Goal: Communication & Community: Answer question/provide support

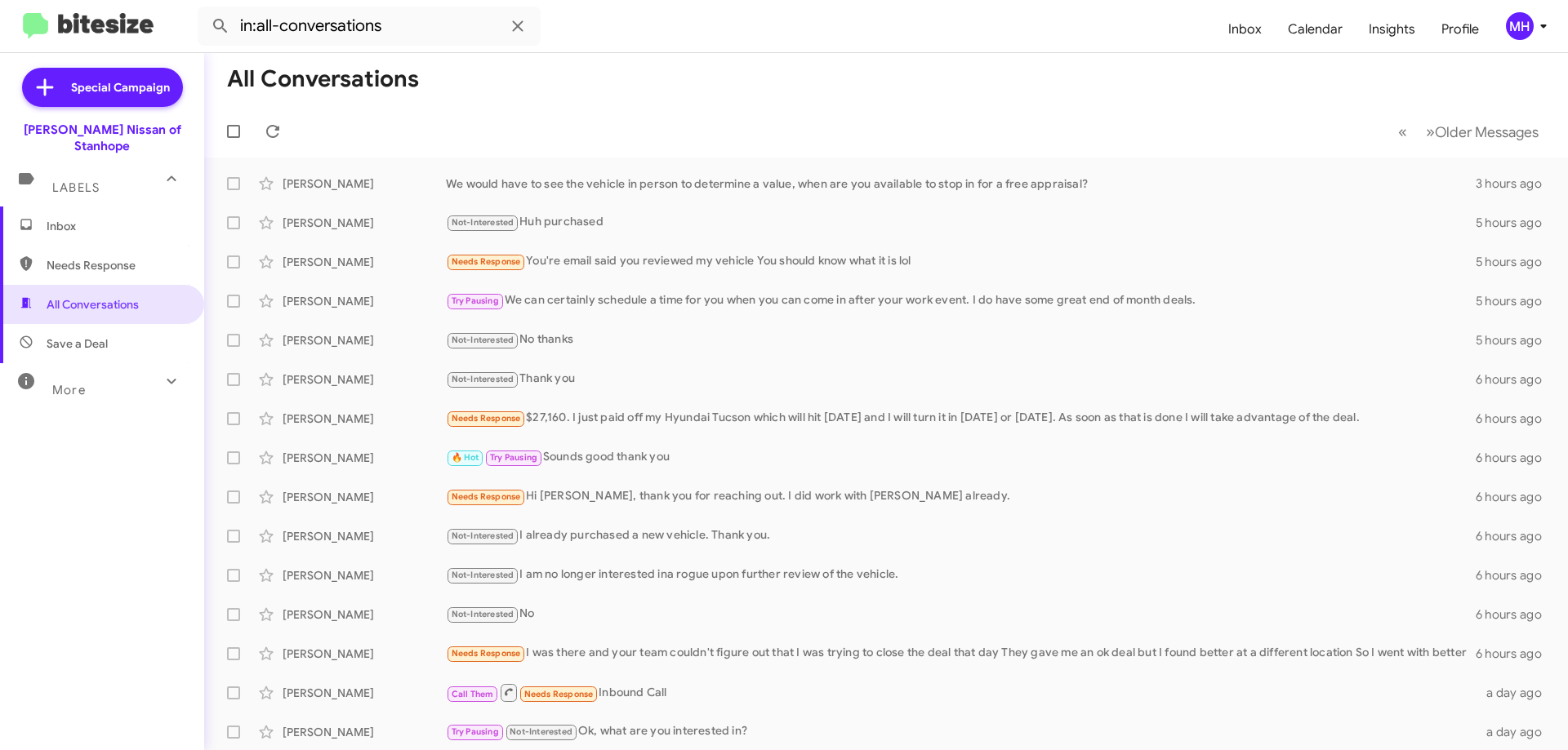
click at [104, 218] on span "Inbox" at bounding box center [116, 226] width 139 height 16
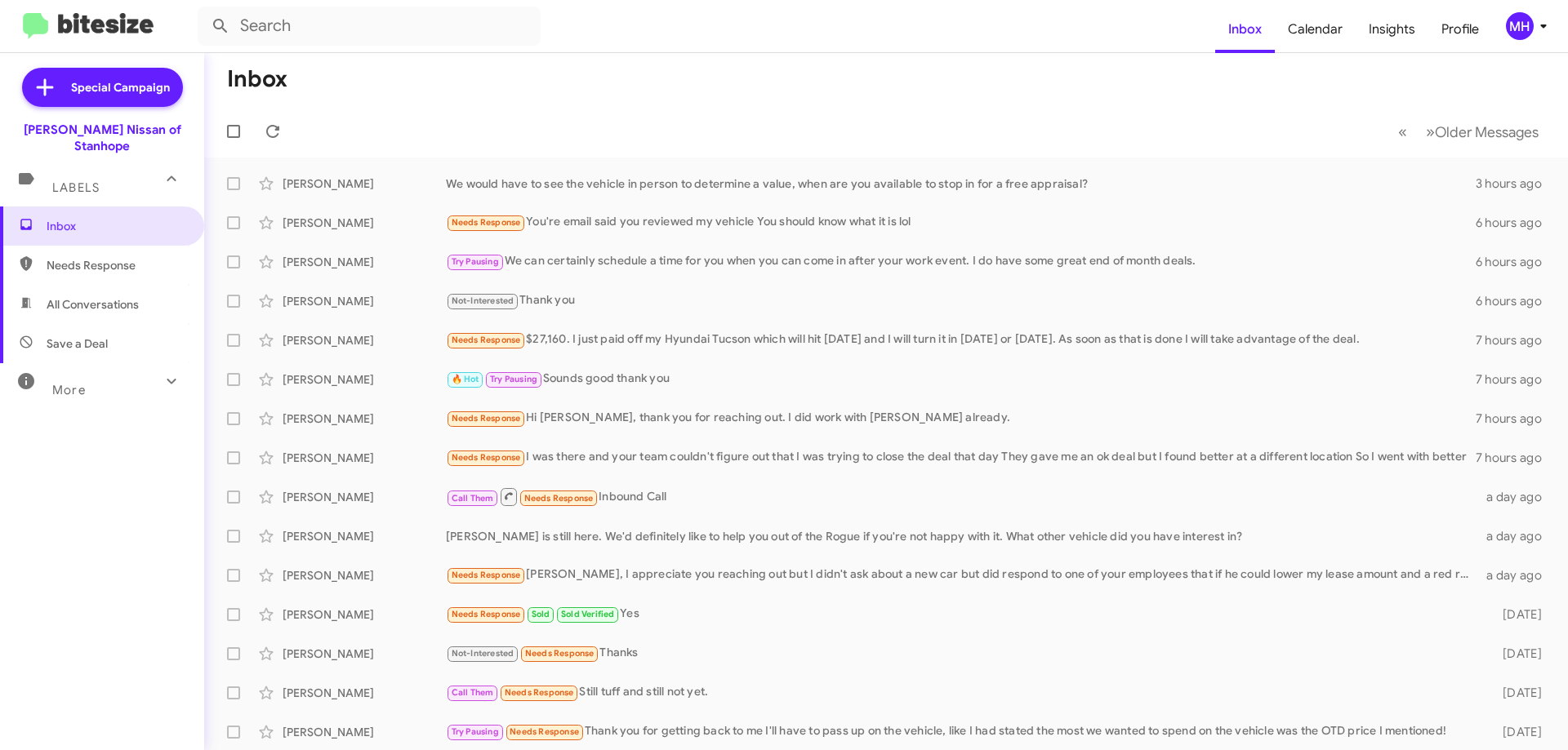
click at [82, 297] on span "All Conversations" at bounding box center [92, 305] width 92 height 16
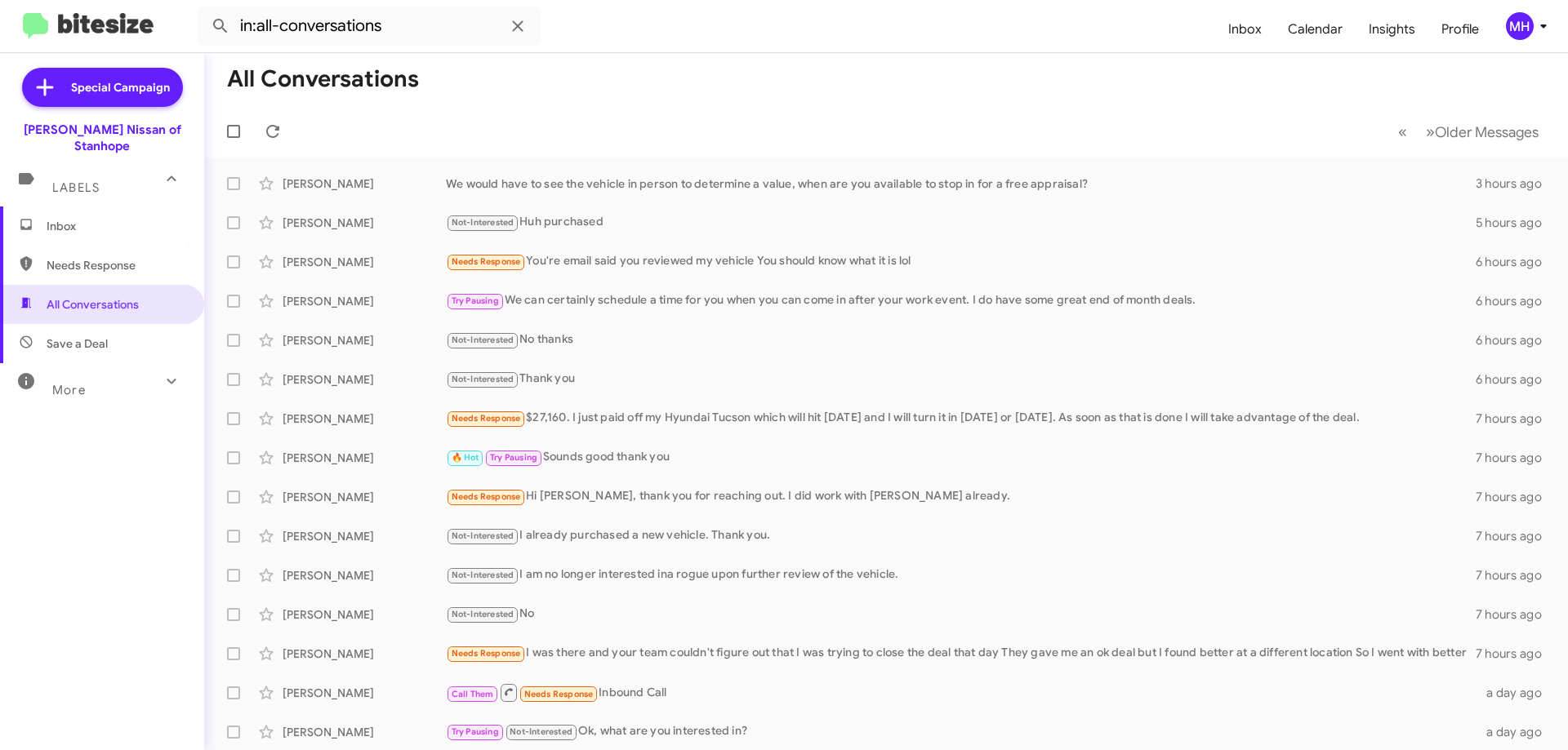
click at [95, 257] on span "Needs Response" at bounding box center [116, 265] width 139 height 16
type input "in:needs-response"
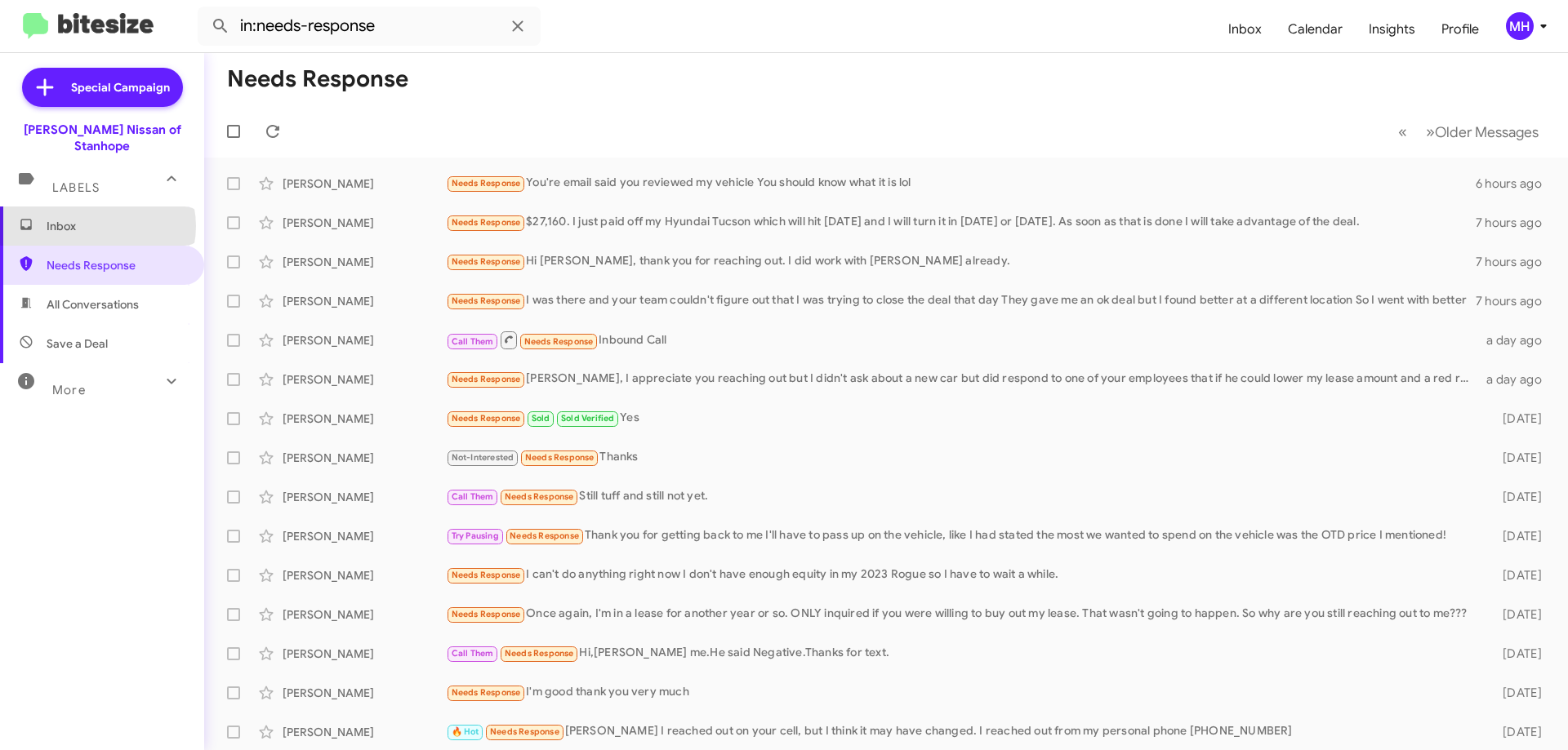
click at [97, 218] on span "Inbox" at bounding box center [116, 226] width 139 height 16
